Goal: Task Accomplishment & Management: Use online tool/utility

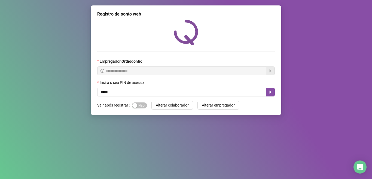
type input "*****"
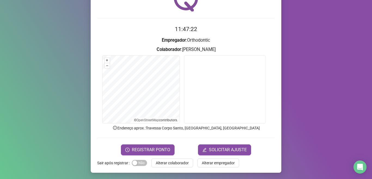
scroll to position [34, 0]
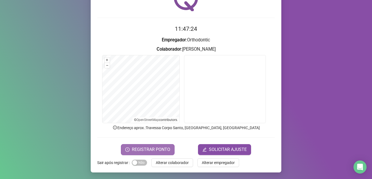
click at [146, 149] on span "REGISTRAR PONTO" at bounding box center [151, 149] width 38 height 7
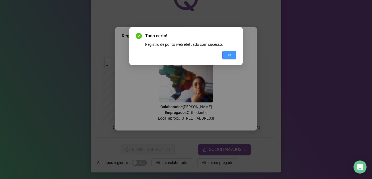
click at [226, 56] on button "OK" at bounding box center [229, 55] width 14 height 9
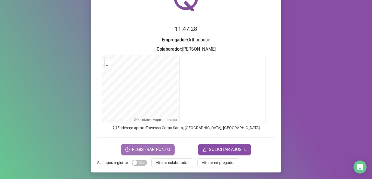
click at [160, 150] on span "REGISTRAR PONTO" at bounding box center [151, 149] width 38 height 7
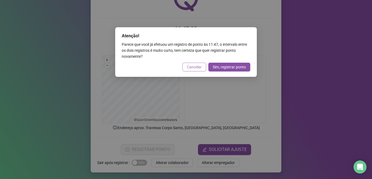
click at [189, 68] on span "Cancelar" at bounding box center [194, 67] width 15 height 6
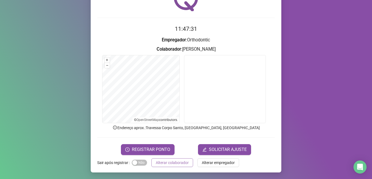
click at [174, 164] on span "Alterar colaborador" at bounding box center [172, 163] width 33 height 6
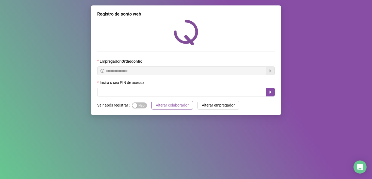
scroll to position [0, 0]
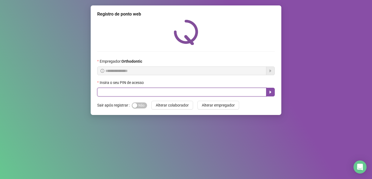
click at [170, 92] on input "text" at bounding box center [181, 92] width 169 height 9
type input "*****"
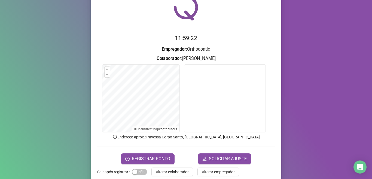
scroll to position [34, 0]
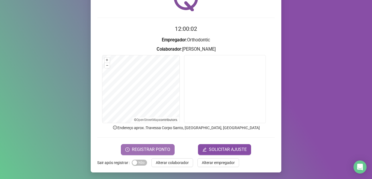
click at [140, 149] on span "REGISTRAR PONTO" at bounding box center [151, 149] width 38 height 7
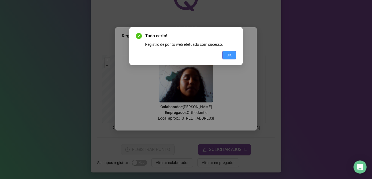
click at [230, 52] on button "OK" at bounding box center [229, 55] width 14 height 9
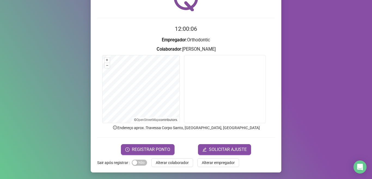
click at [172, 162] on span "Alterar colaborador" at bounding box center [172, 163] width 33 height 6
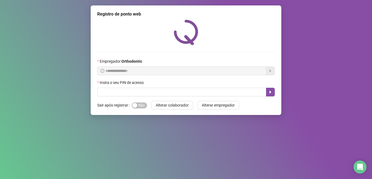
scroll to position [0, 0]
click at [146, 99] on div "**********" at bounding box center [186, 60] width 191 height 110
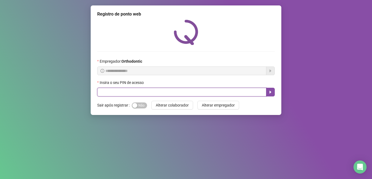
click at [158, 95] on input "text" at bounding box center [181, 92] width 169 height 9
type input "*****"
click at [270, 91] on icon "caret-right" at bounding box center [270, 92] width 4 height 4
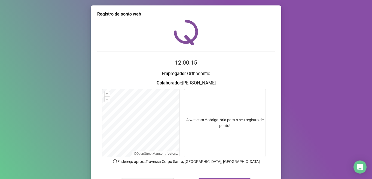
scroll to position [34, 0]
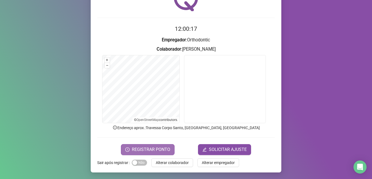
click at [163, 149] on span "REGISTRAR PONTO" at bounding box center [151, 149] width 38 height 7
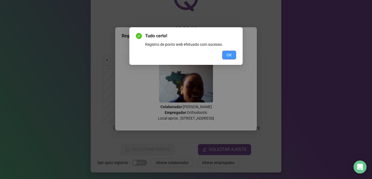
click at [227, 54] on span "OK" at bounding box center [229, 55] width 5 height 6
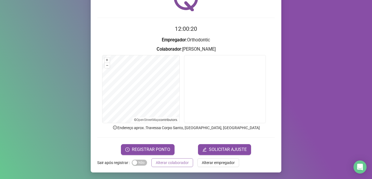
click at [174, 164] on span "Alterar colaborador" at bounding box center [172, 163] width 33 height 6
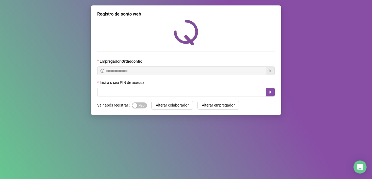
scroll to position [0, 0]
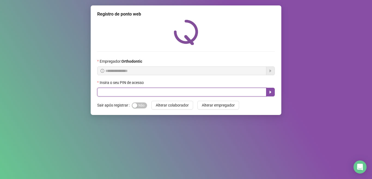
click at [124, 89] on input "text" at bounding box center [181, 92] width 169 height 9
type input "*****"
drag, startPoint x: 272, startPoint y: 91, endPoint x: 265, endPoint y: 93, distance: 7.3
click at [274, 91] on button "button" at bounding box center [270, 92] width 9 height 9
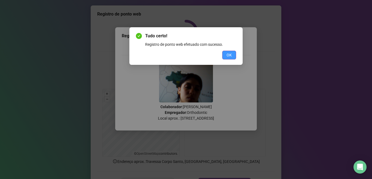
click at [230, 55] on span "OK" at bounding box center [229, 55] width 5 height 6
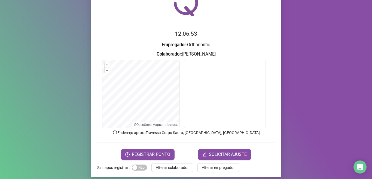
scroll to position [34, 0]
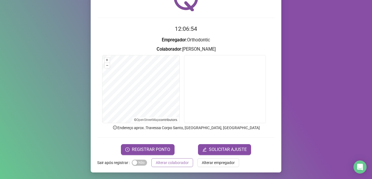
click at [181, 162] on span "Alterar colaborador" at bounding box center [172, 163] width 33 height 6
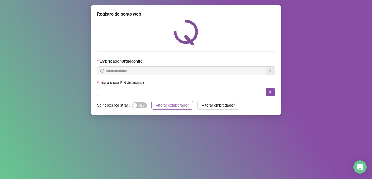
scroll to position [0, 0]
